Goal: Task Accomplishment & Management: Complete application form

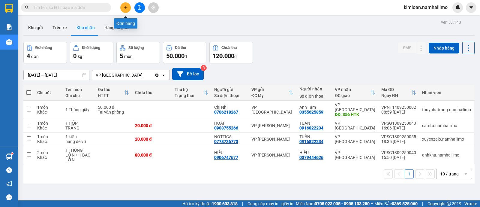
click at [123, 8] on button at bounding box center [125, 7] width 11 height 11
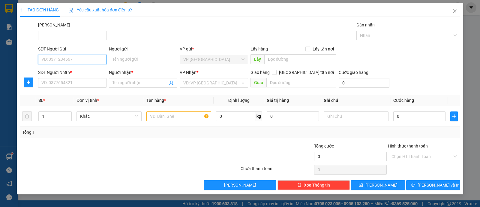
click at [96, 62] on input "SĐT Người Gửi" at bounding box center [72, 60] width 68 height 10
click at [142, 60] on input "Người gửi" at bounding box center [143, 60] width 68 height 10
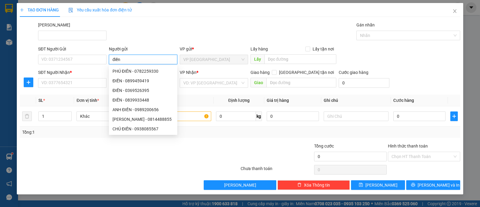
click at [144, 56] on input "điền" at bounding box center [143, 60] width 68 height 10
type input "đ"
type input "ĐIỀN"
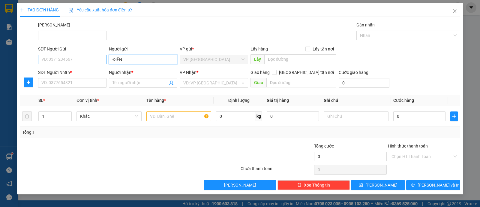
drag, startPoint x: 142, startPoint y: 58, endPoint x: 72, endPoint y: 57, distance: 69.6
click at [72, 57] on div "SĐT Người Gửi VD: 0371234567 Người gửi ĐIỀN ĐIỀN VP gửi * VP chợ Mũi Né Lấy hàn…" at bounding box center [249, 56] width 425 height 21
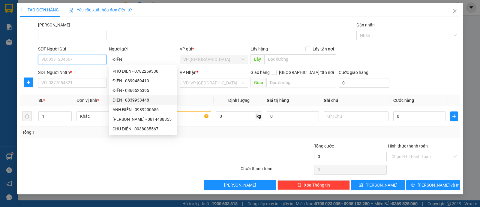
click at [65, 61] on input "SĐT Người Gửi" at bounding box center [72, 60] width 68 height 10
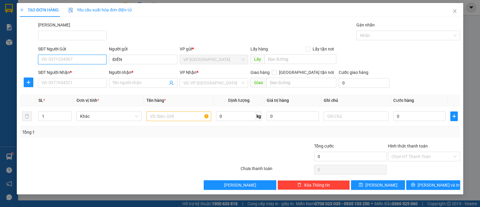
paste input "0839933442"
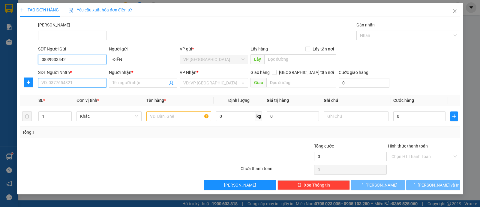
type input "0839933442"
click at [69, 83] on input "SĐT Người Nhận *" at bounding box center [72, 83] width 68 height 10
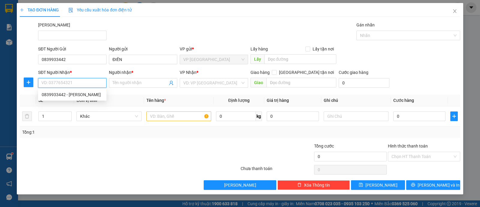
paste input "0839933442"
type input "0839933442"
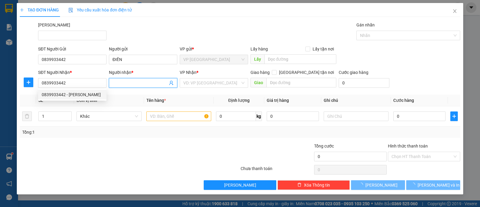
click at [165, 81] on input "Người nhận *" at bounding box center [140, 83] width 55 height 7
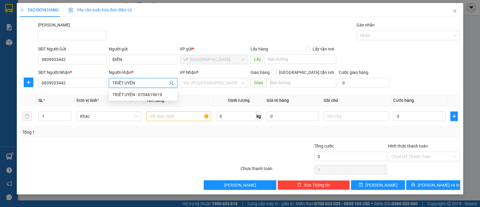
type input "TRIẾT UYÊN"
click at [176, 143] on div at bounding box center [204, 153] width 74 height 21
click at [174, 114] on input "text" at bounding box center [178, 116] width 65 height 10
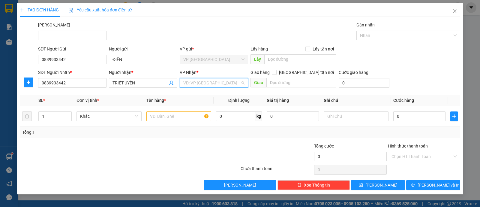
click at [196, 80] on input "search" at bounding box center [211, 82] width 57 height 9
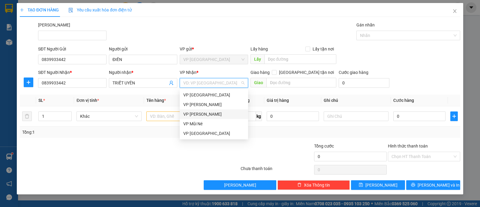
click at [204, 110] on div "VP Phan Thiết" at bounding box center [214, 114] width 68 height 10
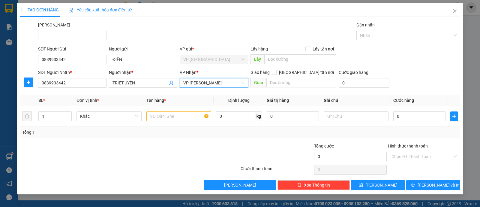
click at [204, 84] on span "VP Phan Thiết" at bounding box center [213, 82] width 61 height 9
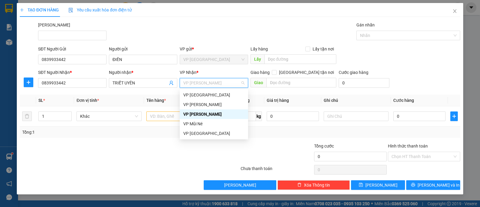
click at [223, 85] on span "VP Phan Thiết" at bounding box center [213, 82] width 61 height 9
click at [207, 103] on div "VP [PERSON_NAME]" at bounding box center [213, 104] width 61 height 7
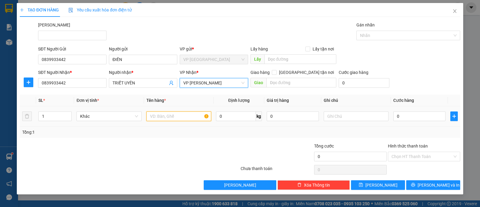
click at [183, 113] on input "text" at bounding box center [178, 116] width 65 height 10
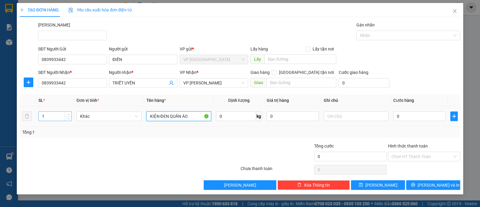
type input "KIỆN ĐEN QUẦN ÁO"
click at [55, 119] on input "1" at bounding box center [55, 116] width 33 height 9
type input "2"
click at [151, 154] on div at bounding box center [92, 153] width 147 height 21
click at [206, 132] on div "Tổng: 2" at bounding box center [240, 132] width 436 height 7
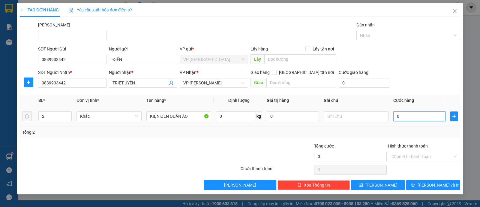
click at [425, 116] on input "0" at bounding box center [420, 116] width 52 height 10
type input "005"
type input "5"
type input "0.050"
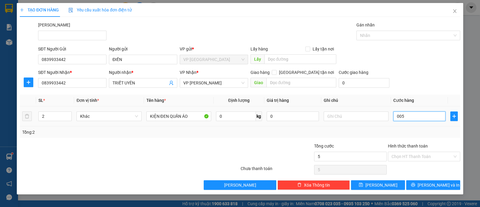
type input "50"
type input "50.000"
click at [414, 130] on div "Tổng: 2" at bounding box center [240, 132] width 436 height 7
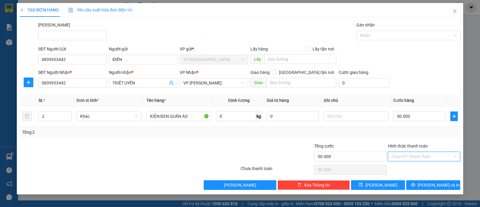
click at [418, 156] on input "Hình thức thanh toán" at bounding box center [422, 156] width 61 height 9
click at [409, 169] on div "Tại văn phòng" at bounding box center [424, 168] width 65 height 7
type input "0"
click at [369, 135] on div "Tổng: 2" at bounding box center [240, 131] width 441 height 11
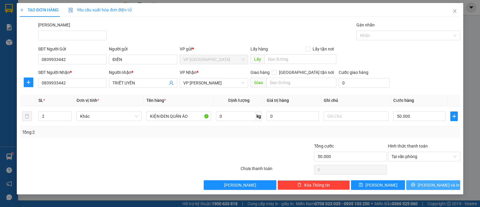
click at [439, 186] on span "Lưu và In" at bounding box center [439, 185] width 42 height 7
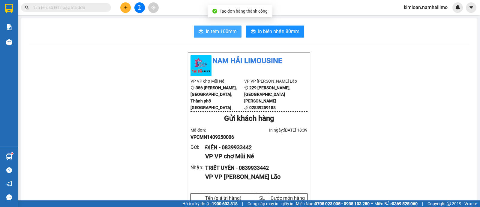
click at [230, 28] on span "In tem 100mm" at bounding box center [221, 32] width 31 height 8
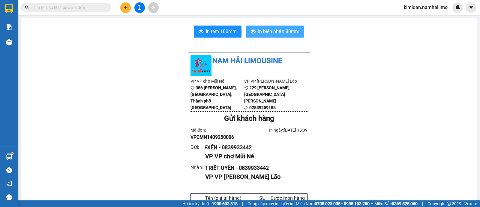
click at [281, 33] on span "In biên nhận 80mm" at bounding box center [278, 32] width 41 height 8
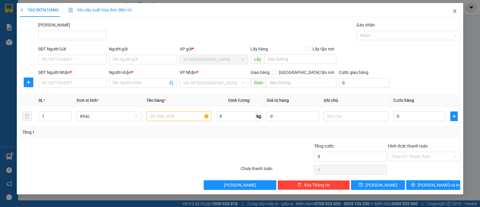
click at [454, 12] on icon "close" at bounding box center [454, 11] width 3 height 4
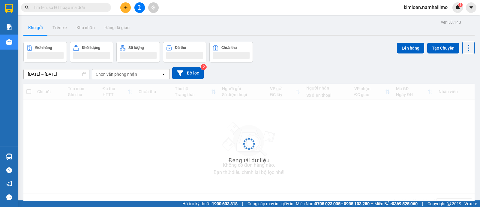
click at [85, 5] on input "text" at bounding box center [68, 7] width 71 height 7
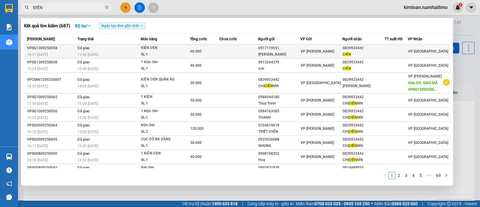
type input "ĐIỀN"
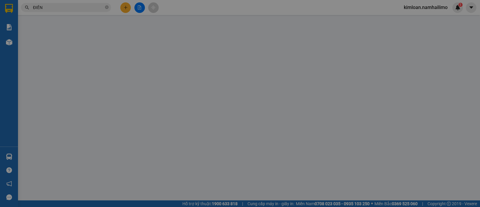
type input "0917119951"
type input "[PERSON_NAME]"
type input "0839933442"
type input "ĐIỀN"
type input "60.000"
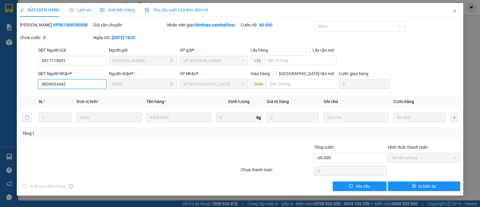
click at [54, 84] on input "0839933442" at bounding box center [72, 84] width 68 height 10
click at [455, 13] on icon "close" at bounding box center [455, 11] width 5 height 5
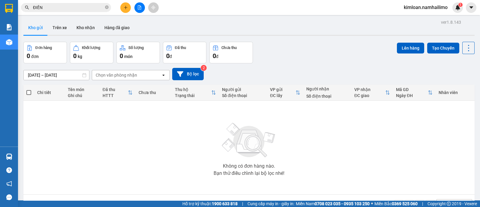
click at [34, 27] on button "Kho gửi" at bounding box center [35, 27] width 24 height 14
click at [106, 9] on icon "close-circle" at bounding box center [107, 7] width 4 height 4
click at [39, 31] on button "Kho gửi" at bounding box center [35, 27] width 24 height 14
click at [54, 27] on button "Trên xe" at bounding box center [60, 27] width 24 height 14
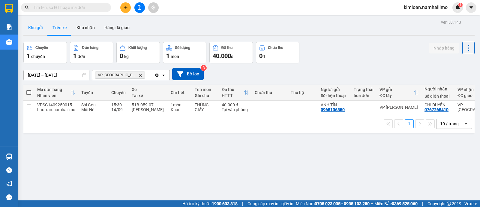
click at [37, 29] on button "Kho gửi" at bounding box center [35, 27] width 24 height 14
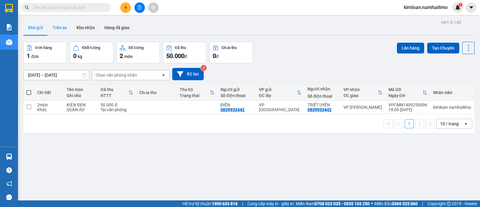
click at [64, 25] on button "Trên xe" at bounding box center [60, 27] width 24 height 14
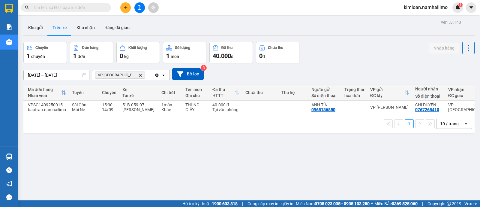
scroll to position [0, 12]
